Goal: Transaction & Acquisition: Download file/media

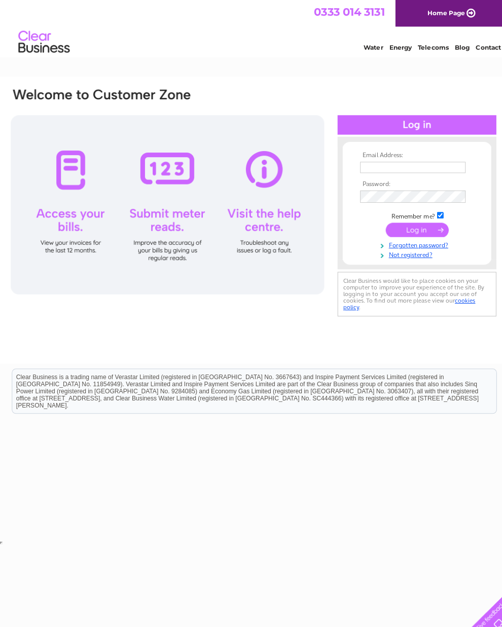
click at [361, 166] on input "text" at bounding box center [409, 165] width 104 height 11
type input "Andyalffarr@yahoo.com"
click at [409, 231] on input "submit" at bounding box center [413, 229] width 62 height 14
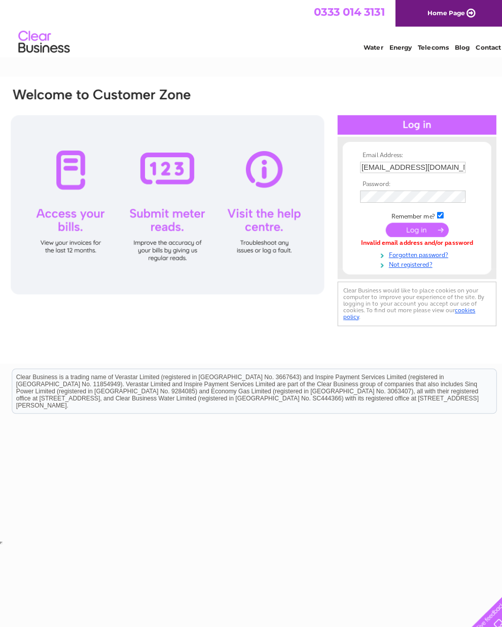
click at [373, 170] on input "Andyalffarr@yahoo.com" at bounding box center [409, 165] width 104 height 11
click at [439, 171] on input "Andyalffarr@yahoo.com" at bounding box center [409, 166] width 105 height 12
type input "Andyalffarr@yahoo.com"
click at [407, 229] on input "submit" at bounding box center [413, 229] width 62 height 14
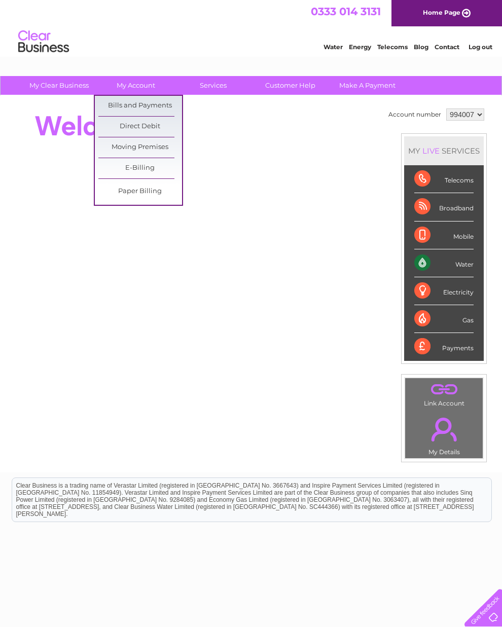
click at [131, 96] on link "Bills and Payments" at bounding box center [140, 106] width 84 height 20
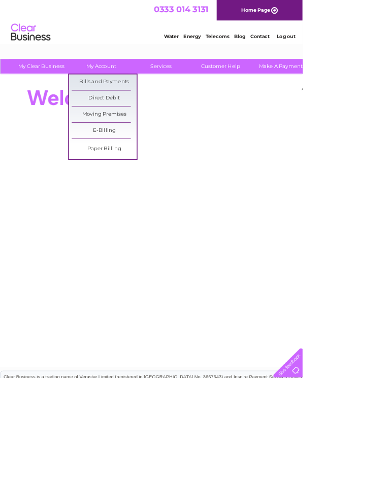
click at [118, 101] on link "Bills and Payments" at bounding box center [134, 106] width 84 height 20
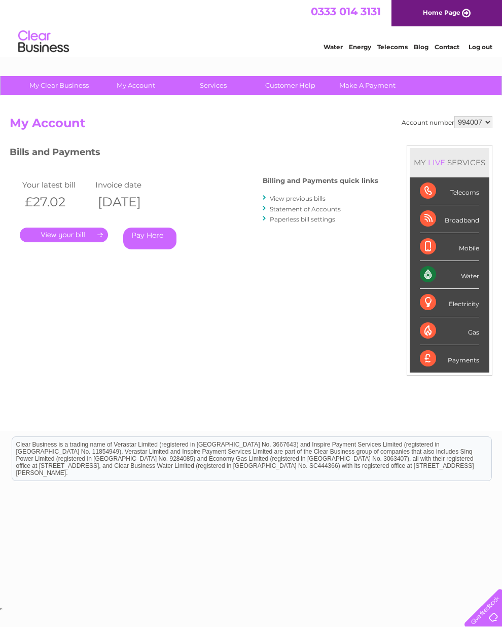
click at [59, 228] on link "." at bounding box center [64, 235] width 88 height 15
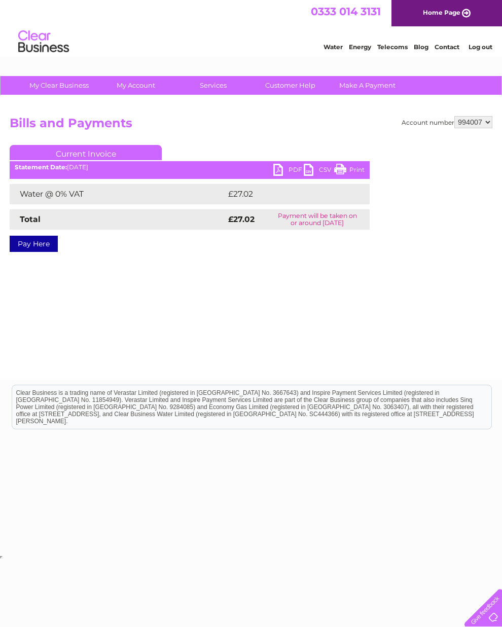
click at [311, 168] on link "CSV" at bounding box center [319, 171] width 30 height 15
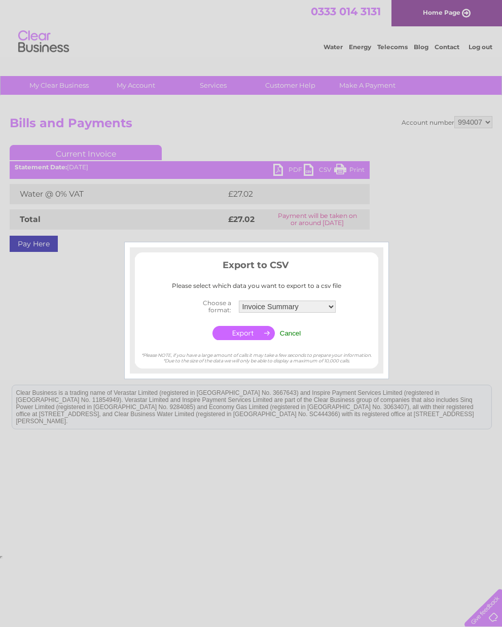
click at [74, 318] on div at bounding box center [251, 313] width 502 height 627
click at [310, 166] on div at bounding box center [251, 313] width 502 height 627
click at [293, 336] on input "Cancel" at bounding box center [290, 334] width 21 height 8
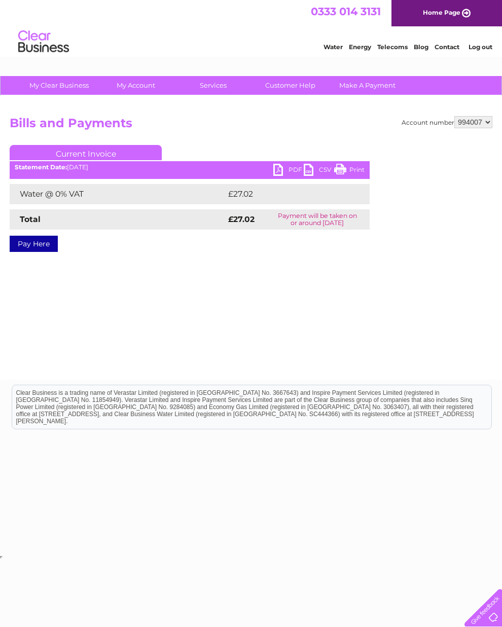
click at [316, 169] on link "CSV" at bounding box center [319, 171] width 30 height 15
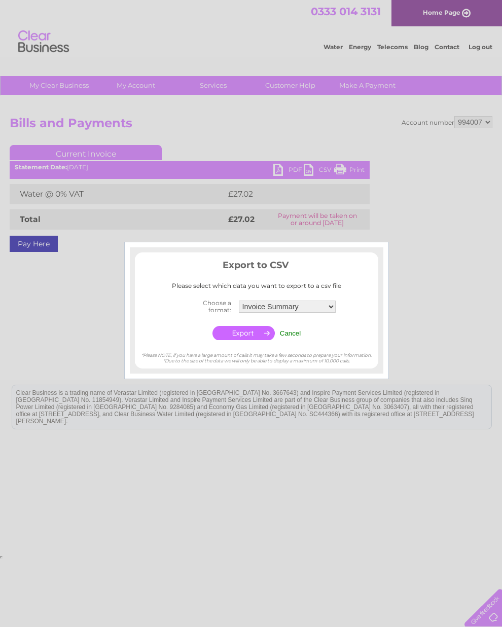
click at [294, 335] on input "Cancel" at bounding box center [290, 334] width 21 height 8
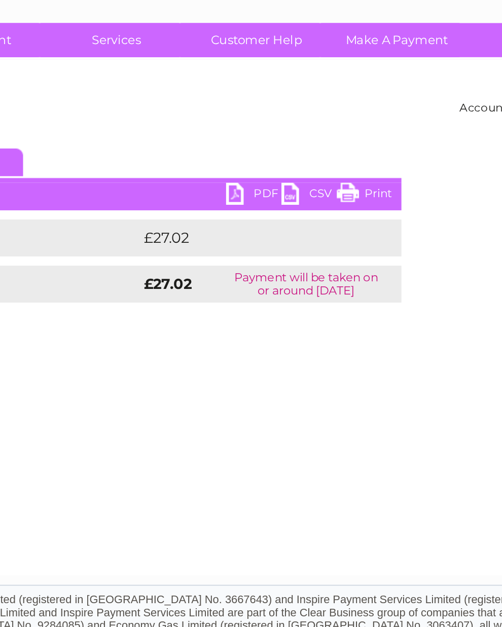
click at [273, 164] on link "PDF" at bounding box center [288, 171] width 30 height 15
